Goal: Information Seeking & Learning: Get advice/opinions

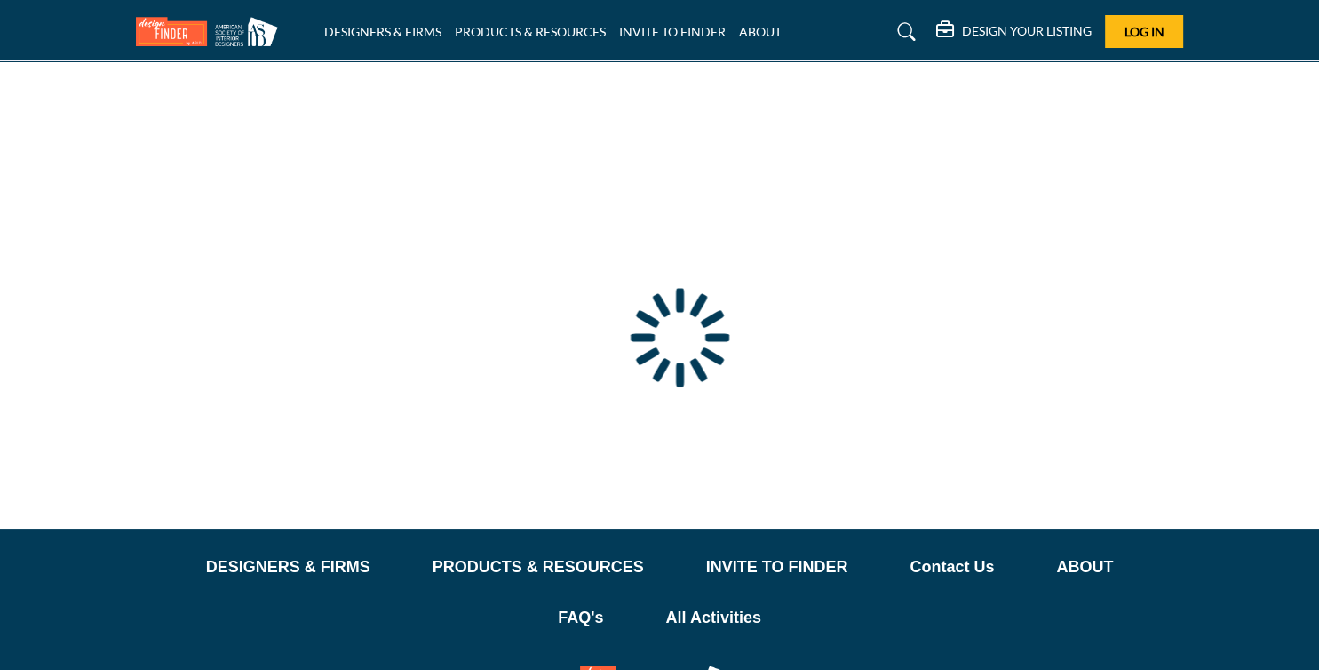
scroll to position [2, 0]
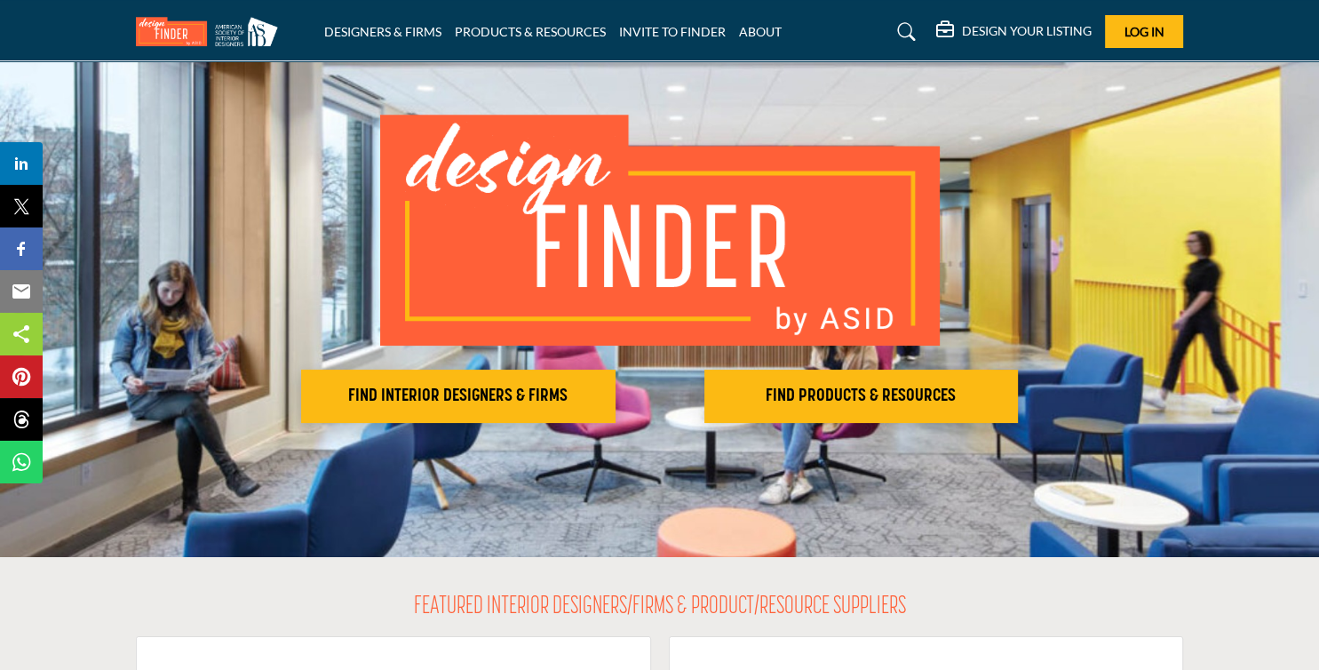
scroll to position [95, 0]
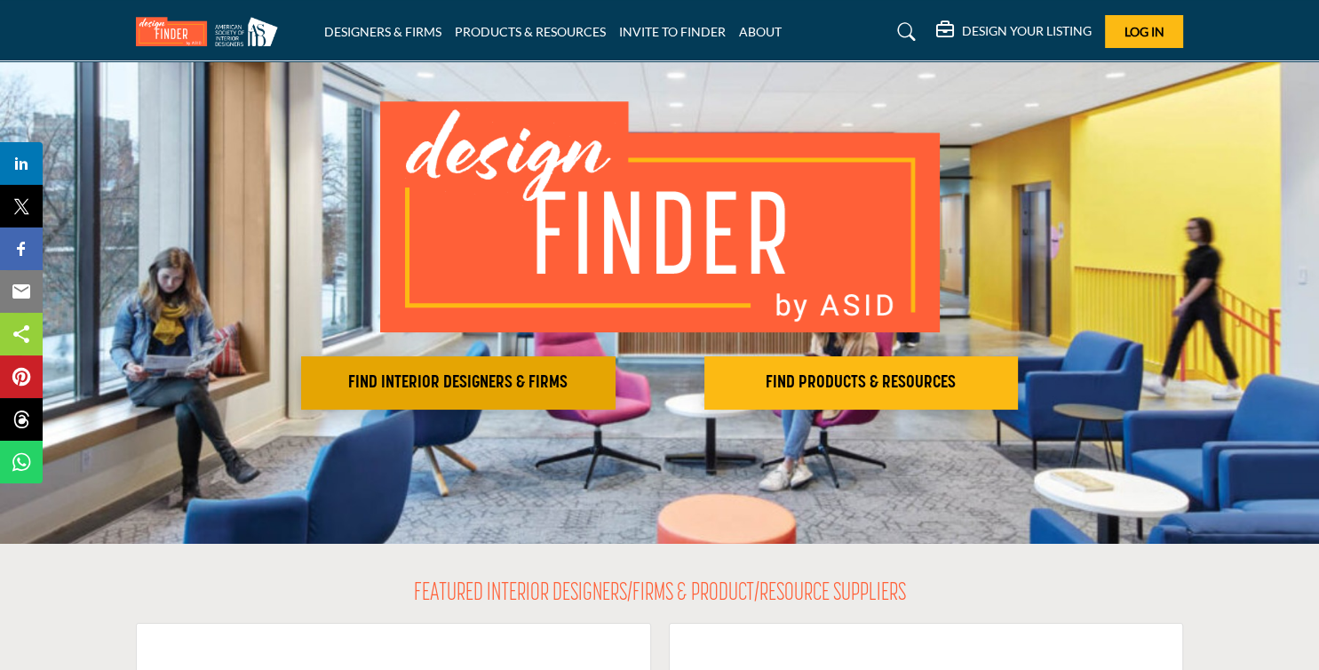
click at [453, 369] on button "FIND INTERIOR DESIGNERS & FIRMS" at bounding box center [458, 382] width 314 height 53
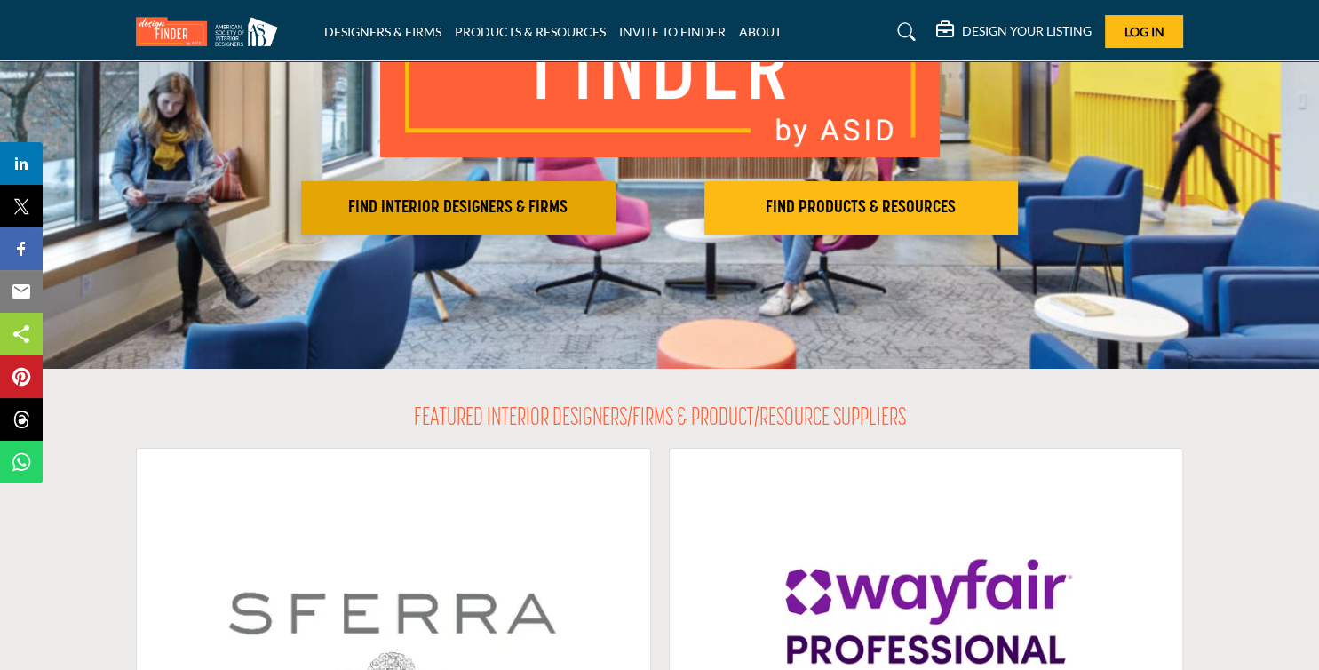
scroll to position [275, 0]
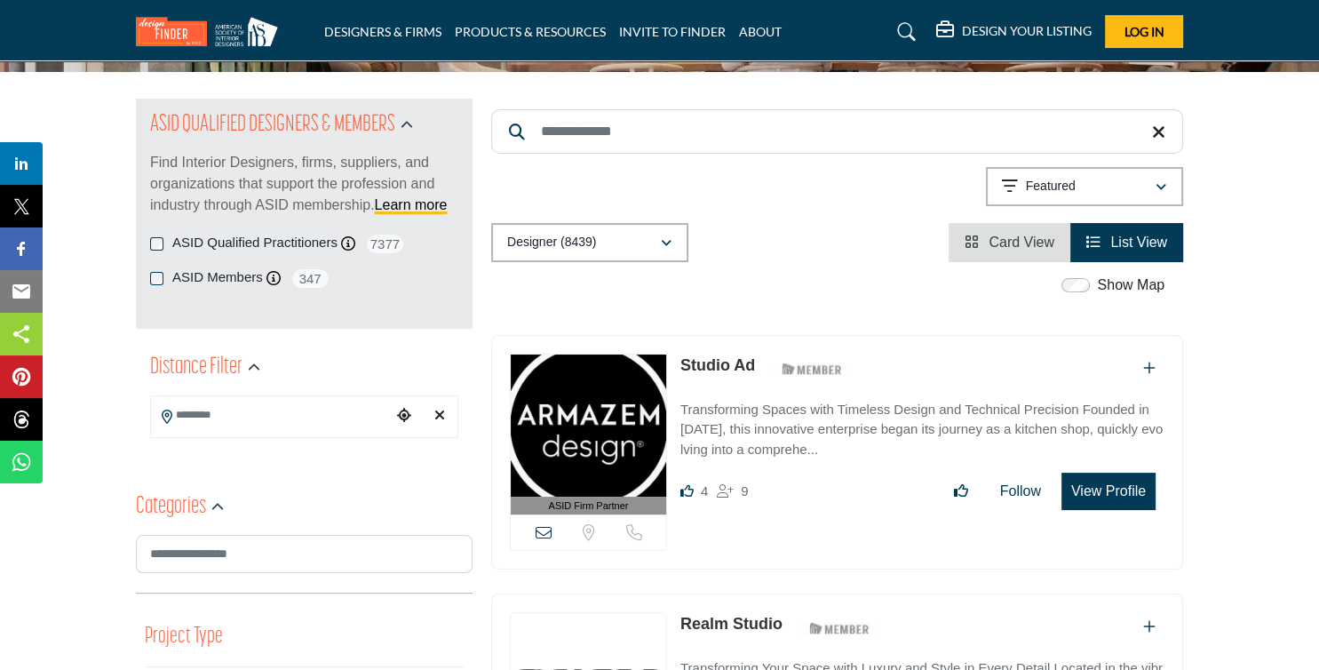
scroll to position [178, 0]
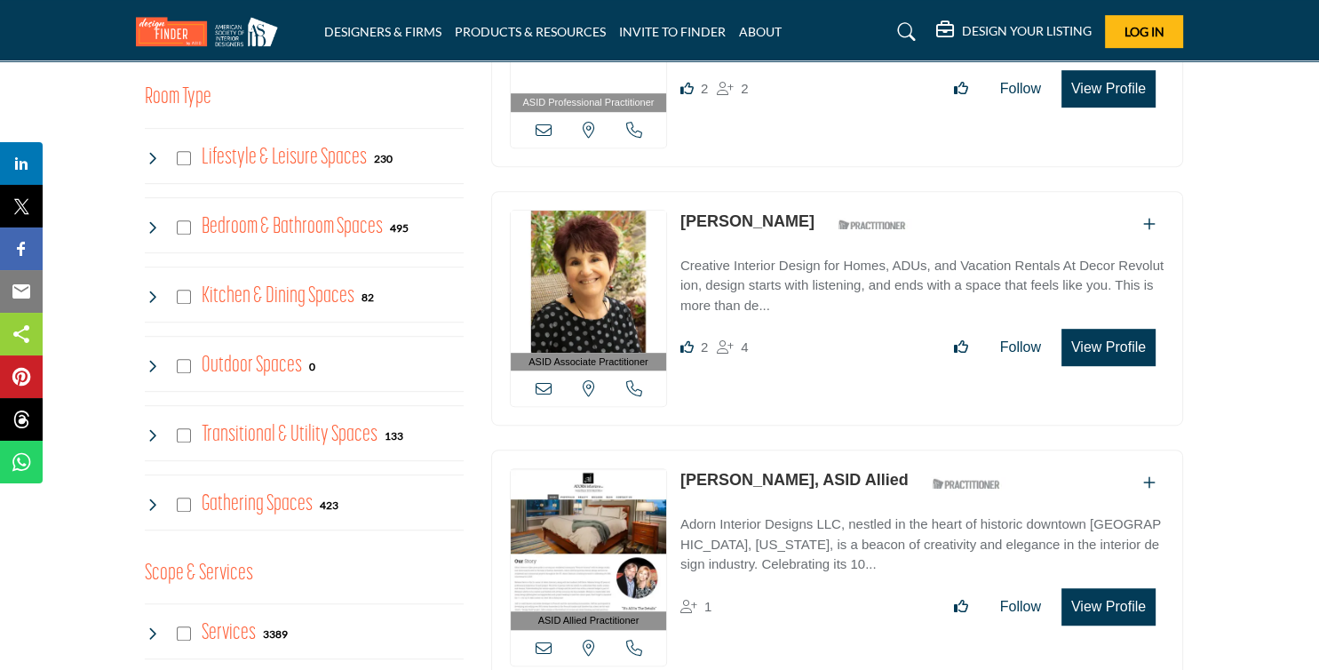
scroll to position [901, 0]
click at [821, 295] on p "Creative Interior Design for Homes, ADUs, and Vacation Rentals At Decor Revolut…" at bounding box center [922, 287] width 484 height 60
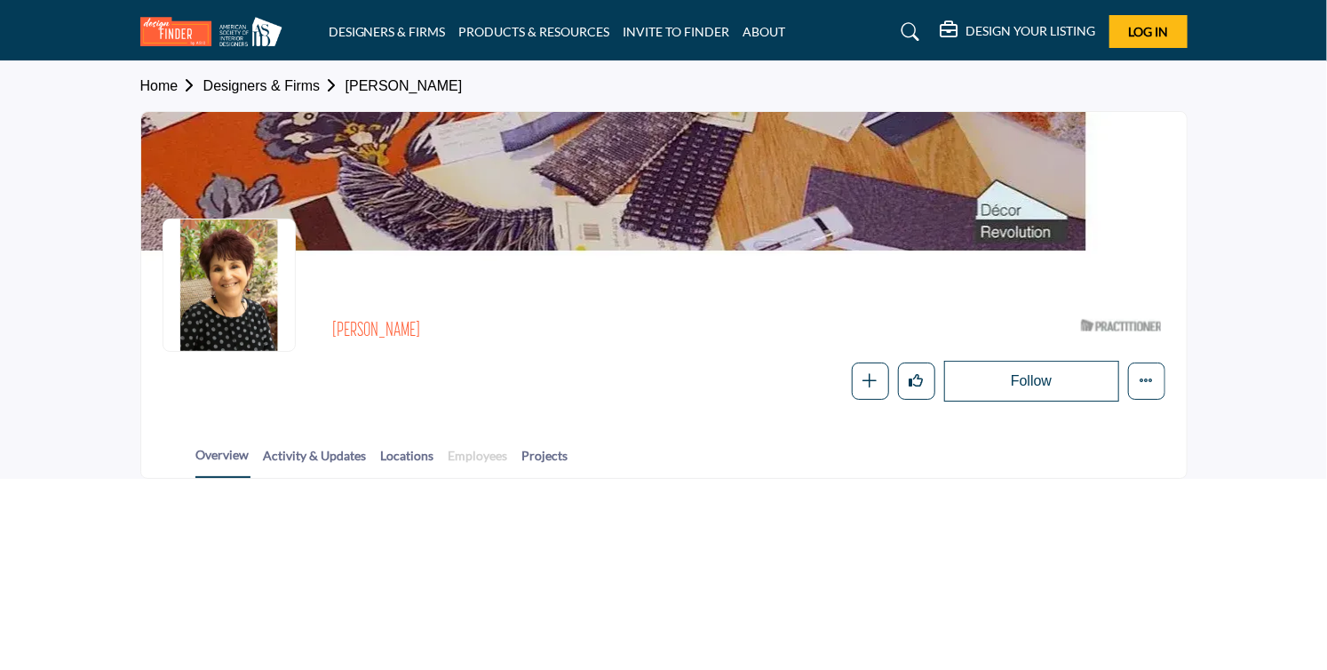
click at [462, 464] on link "Employees" at bounding box center [478, 461] width 61 height 31
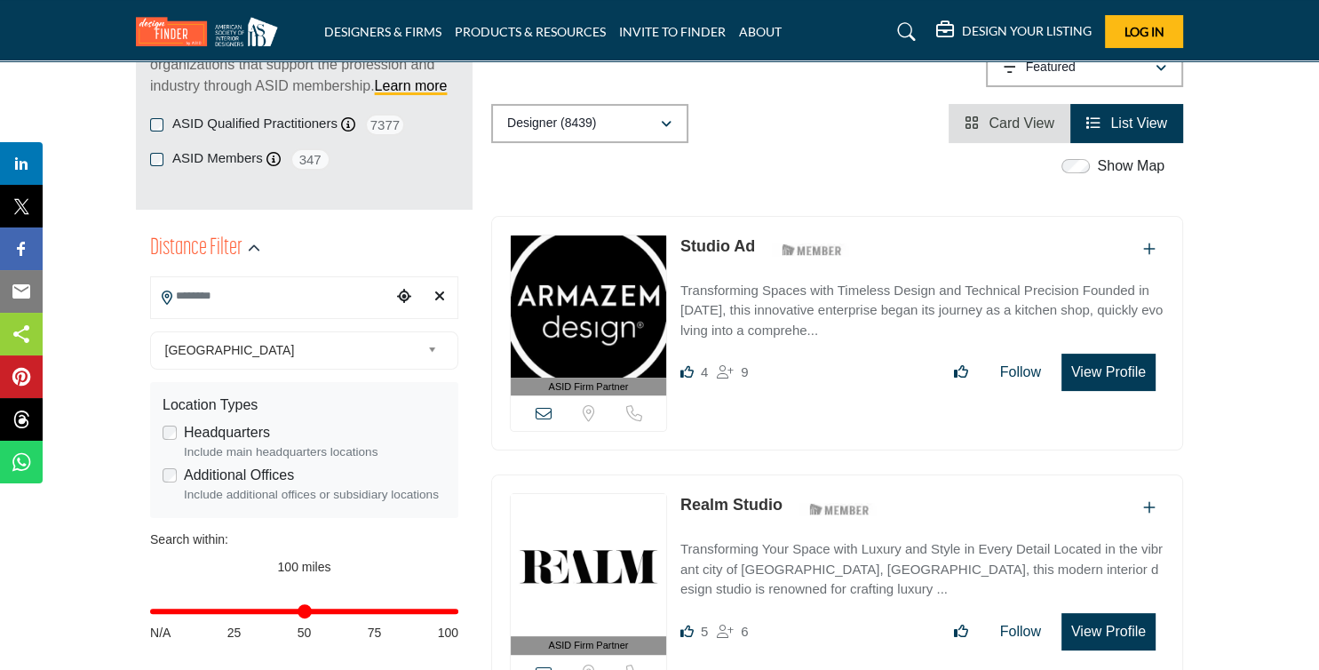
scroll to position [286, 0]
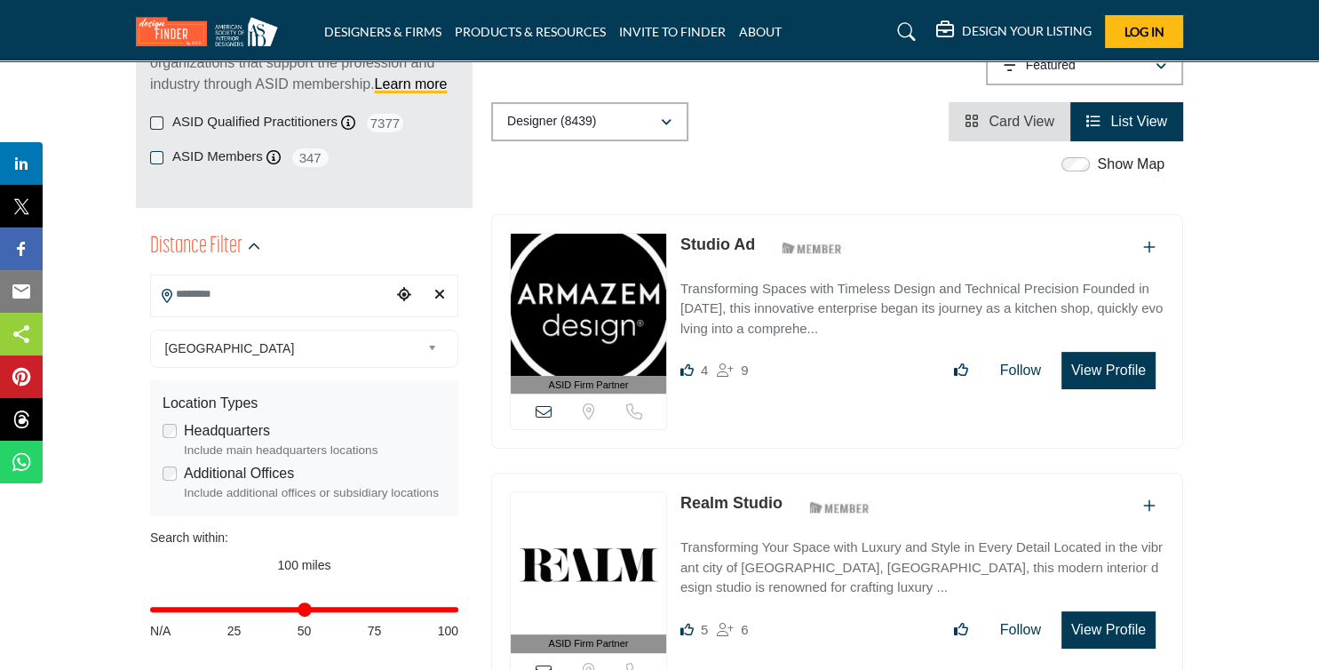
click at [233, 294] on input "Search Location" at bounding box center [271, 294] width 240 height 35
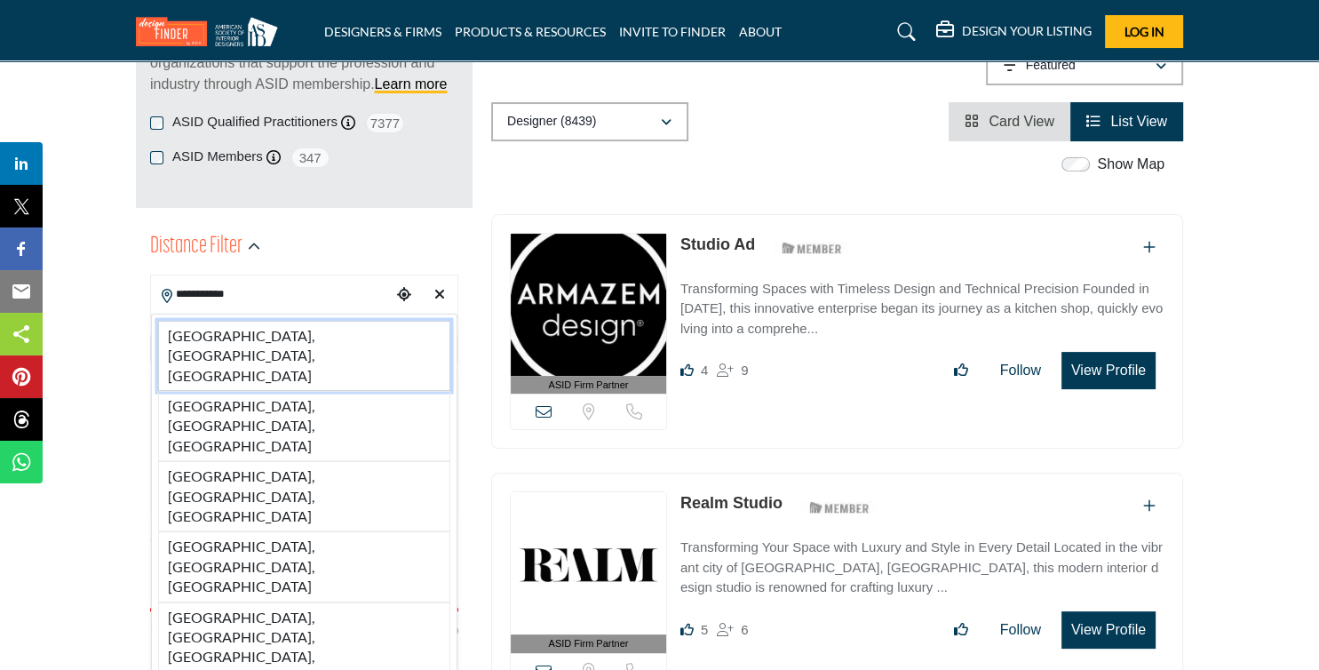
click at [256, 329] on li "[GEOGRAPHIC_DATA], [GEOGRAPHIC_DATA], [GEOGRAPHIC_DATA]" at bounding box center [304, 356] width 292 height 70
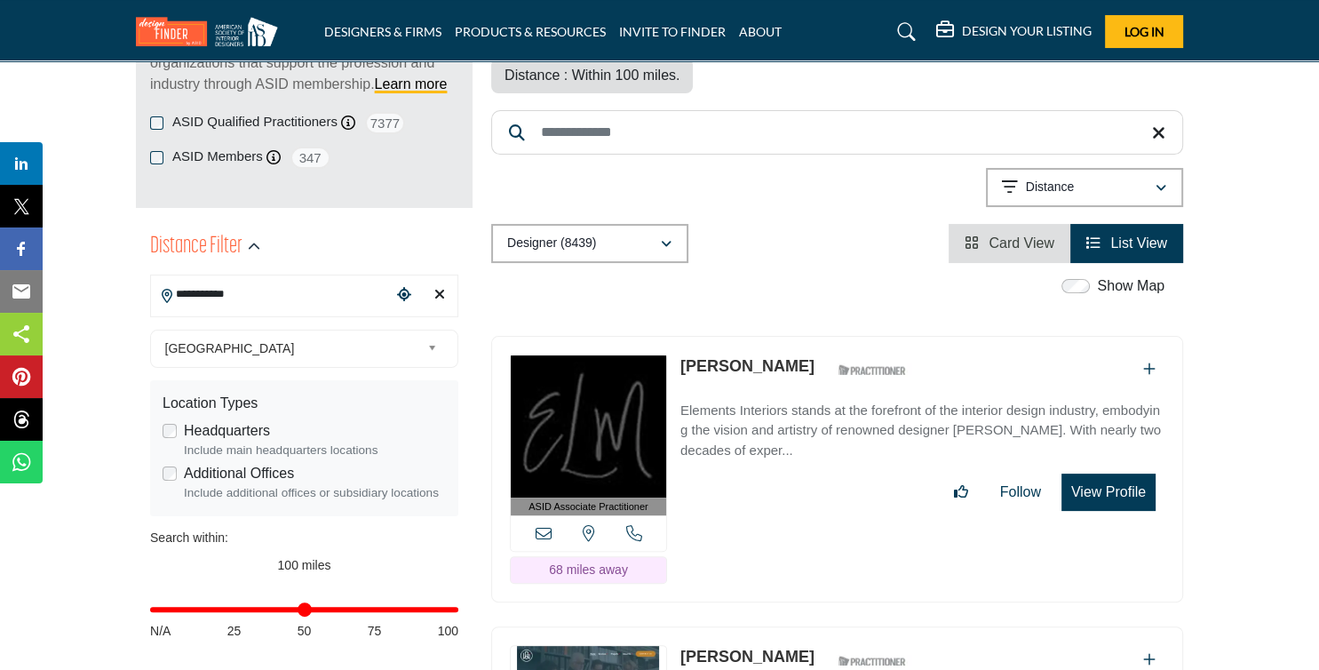
type input "**********"
